Goal: Contribute content: Add original content to the website for others to see

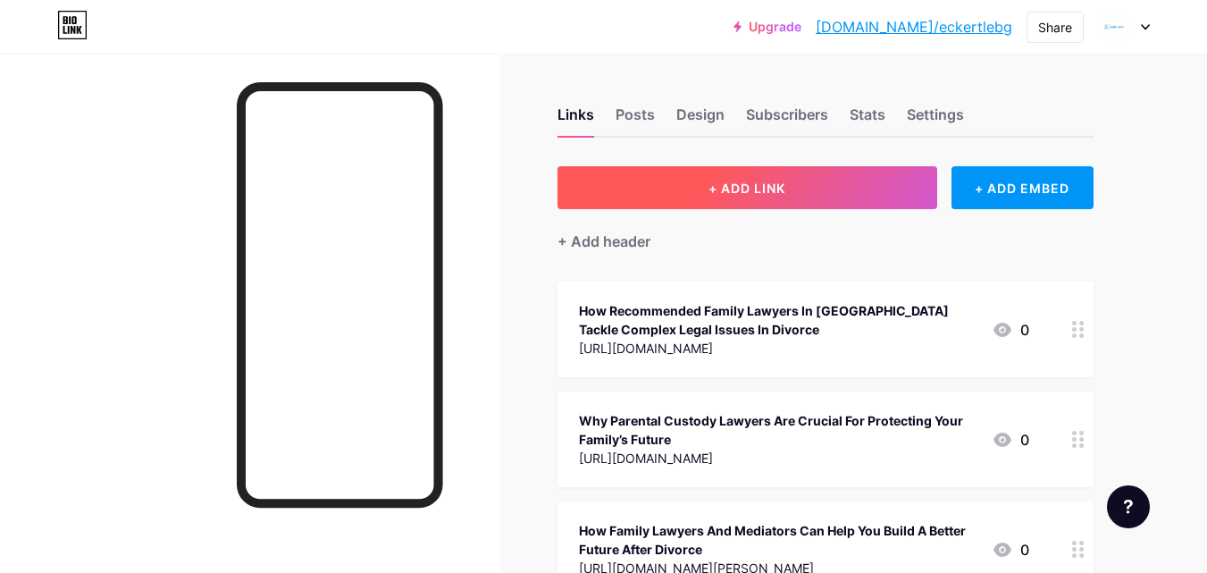
click at [720, 184] on span "+ ADD LINK" at bounding box center [747, 188] width 77 height 15
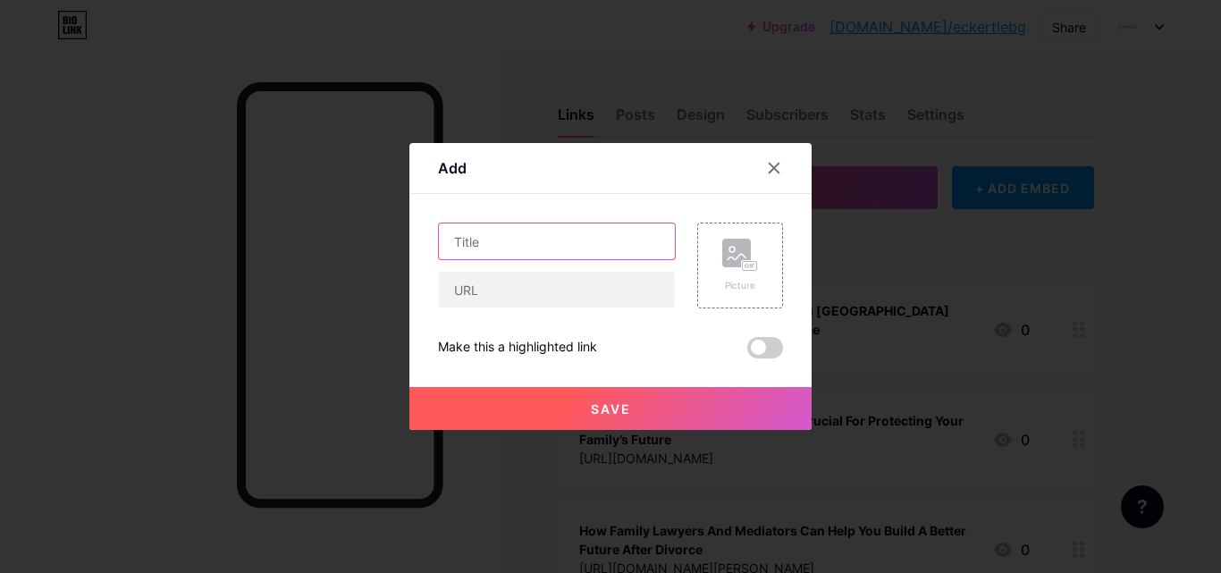
click at [506, 246] on input "text" at bounding box center [557, 241] width 236 height 36
paste input "The Importance of Hiring the Best Family Law Expert in [GEOGRAPHIC_DATA]"
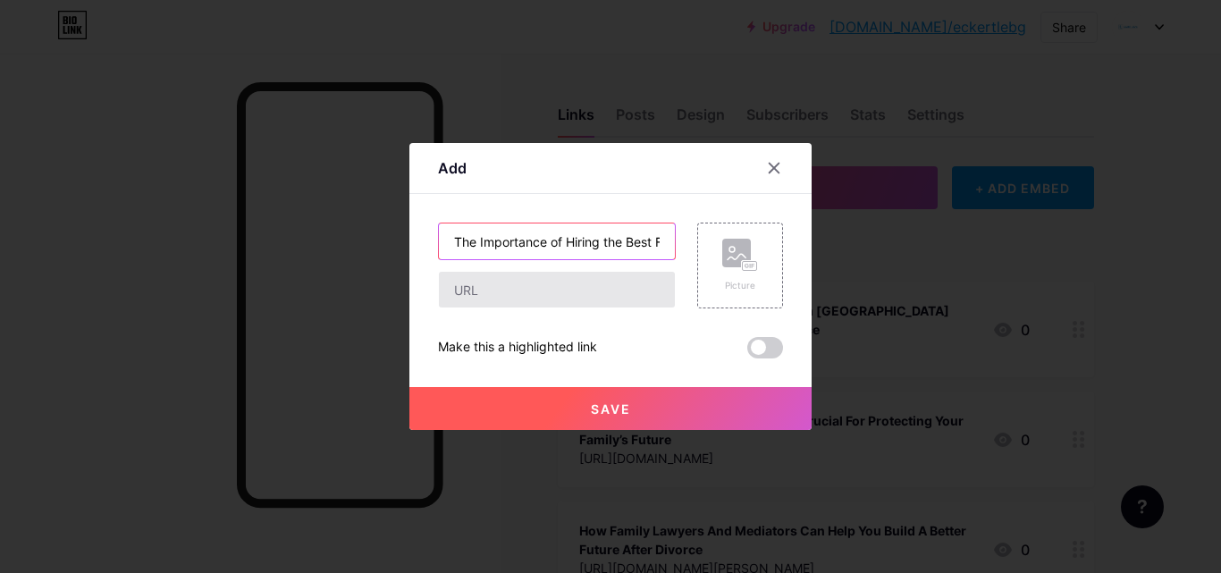
scroll to position [0, 167]
type input "The Importance of Hiring the Best Family Law Expert in [GEOGRAPHIC_DATA]"
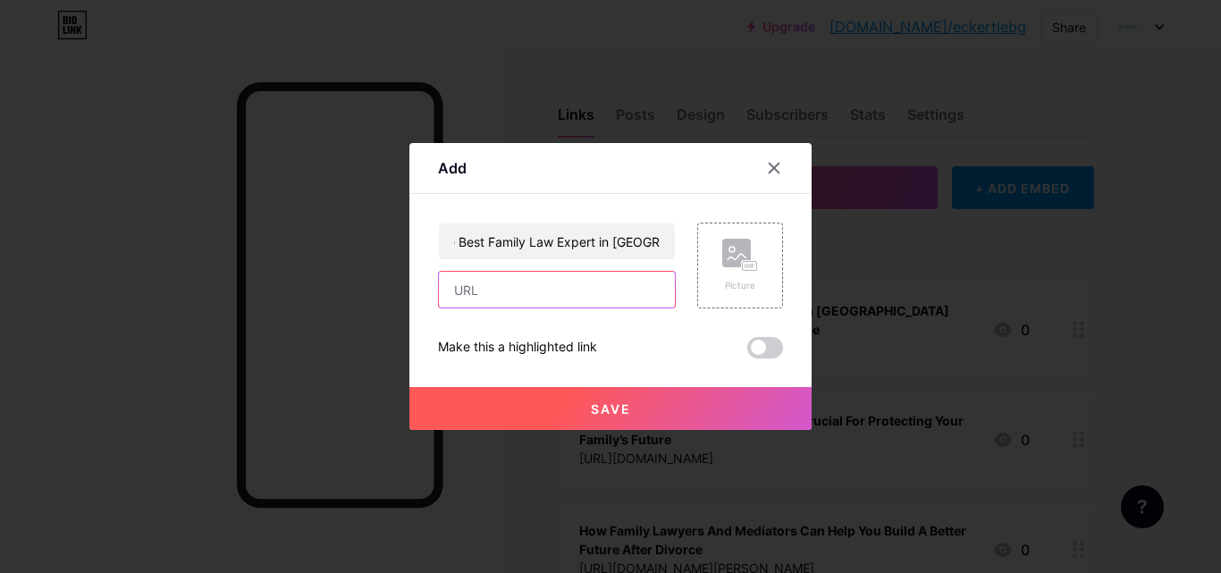
drag, startPoint x: 465, startPoint y: 285, endPoint x: 210, endPoint y: 34, distance: 357.6
click at [465, 285] on input "text" at bounding box center [557, 290] width 236 height 36
click at [559, 281] on input "text" at bounding box center [557, 290] width 236 height 36
paste input "[URL][DOMAIN_NAME]"
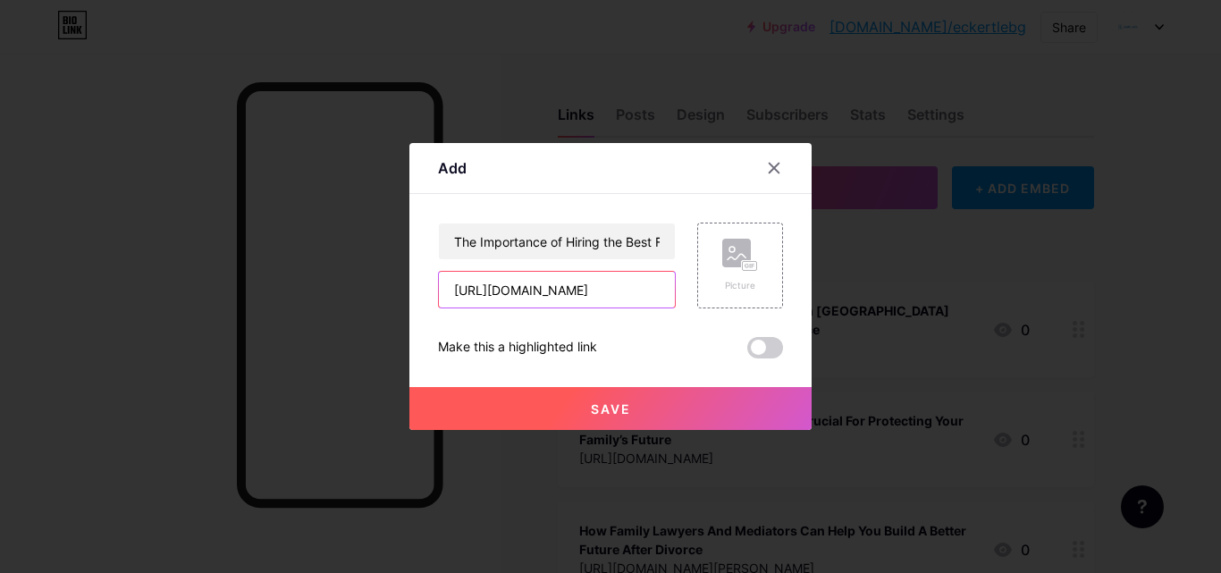
scroll to position [0, 13]
type input "[URL][DOMAIN_NAME]"
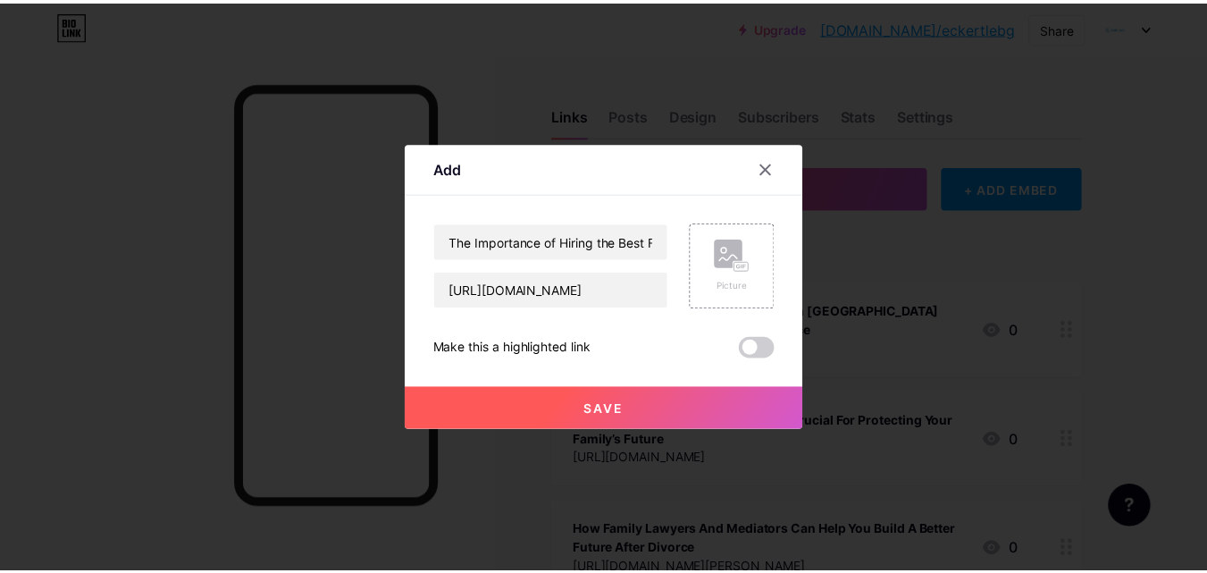
scroll to position [0, 0]
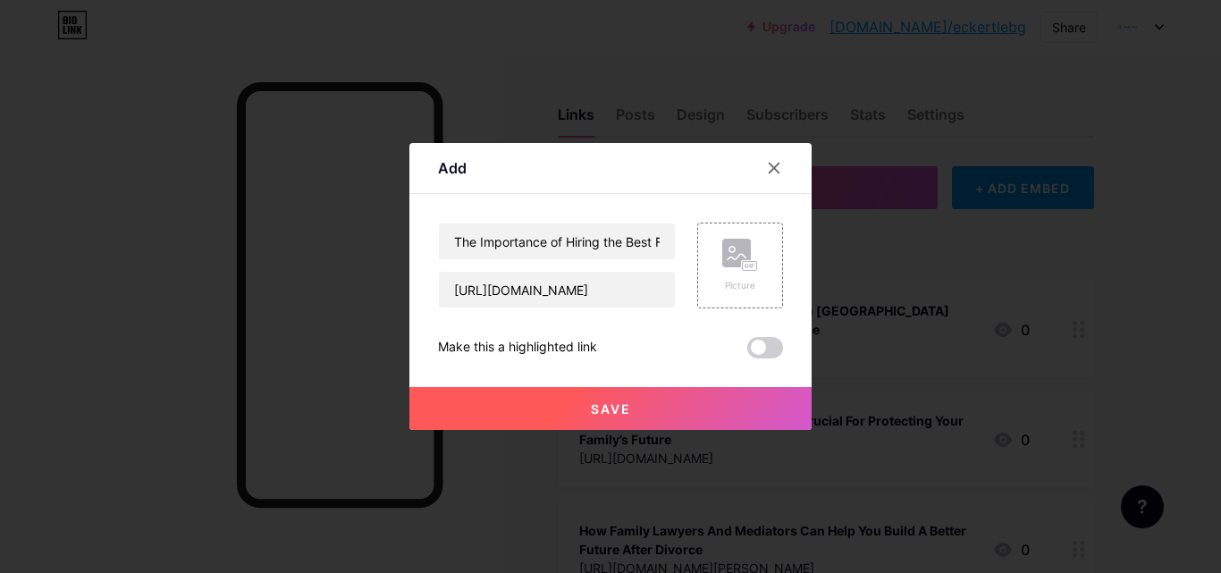
click at [525, 401] on button "Save" at bounding box center [610, 408] width 402 height 43
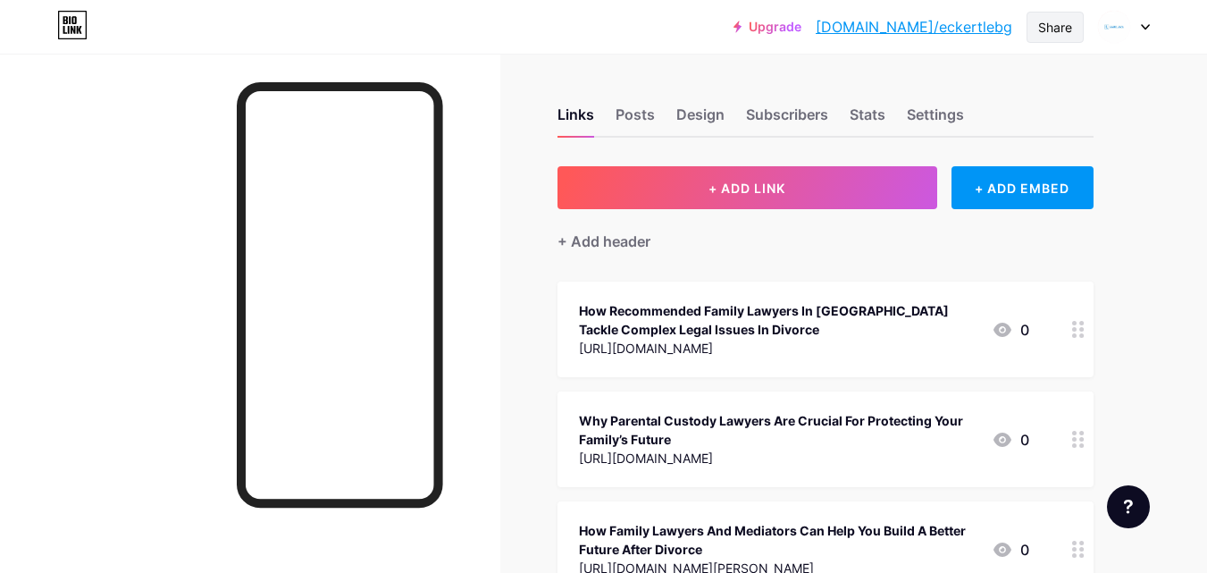
click at [1047, 28] on div "Share" at bounding box center [1055, 27] width 34 height 19
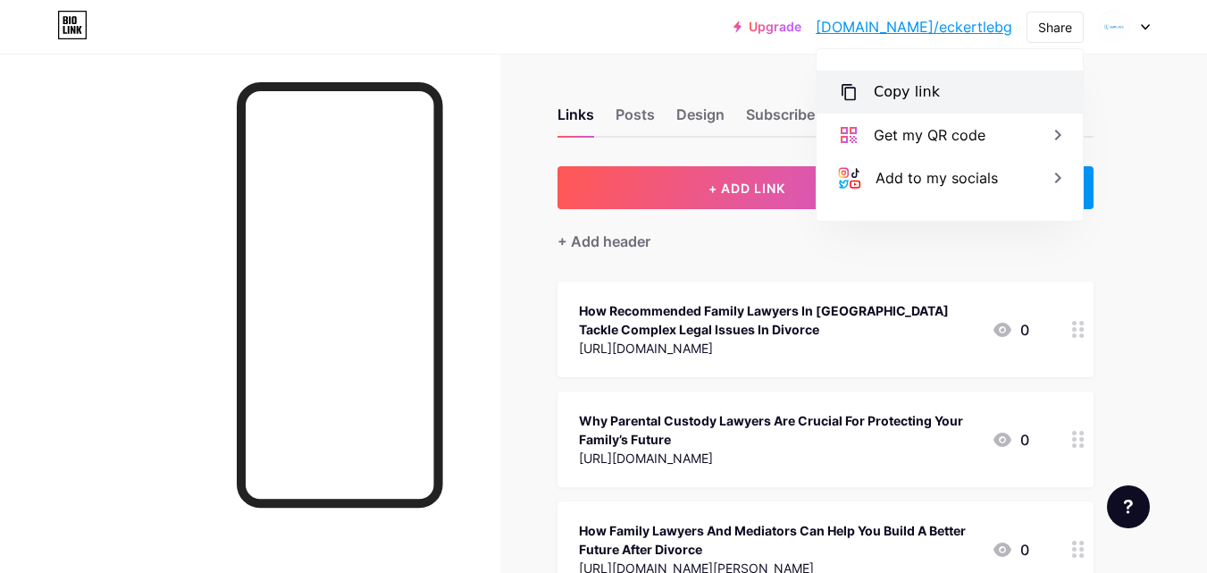
click at [911, 80] on div "Copy link" at bounding box center [950, 92] width 266 height 43
